Goal: Task Accomplishment & Management: Use online tool/utility

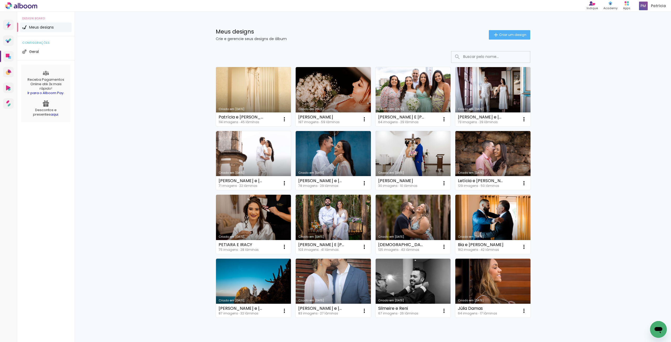
click at [235, 83] on link "Criado em [DATE]" at bounding box center [253, 96] width 75 height 59
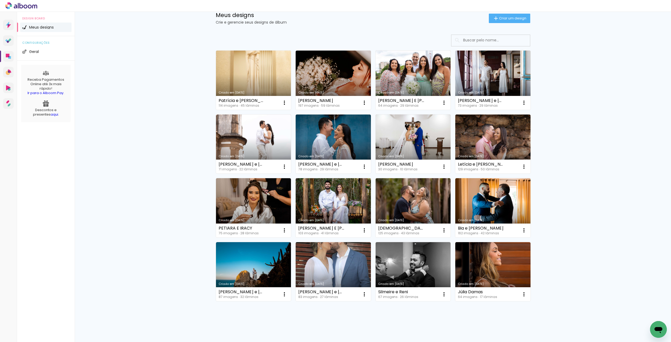
scroll to position [24, 0]
